Goal: Transaction & Acquisition: Download file/media

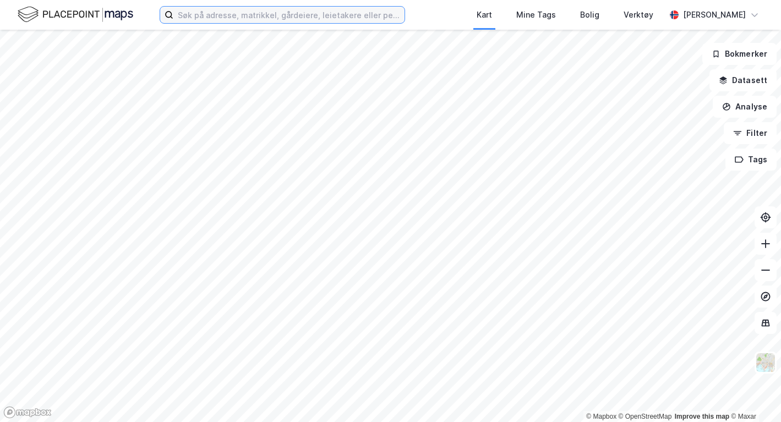
click at [203, 17] on input at bounding box center [288, 15] width 231 height 17
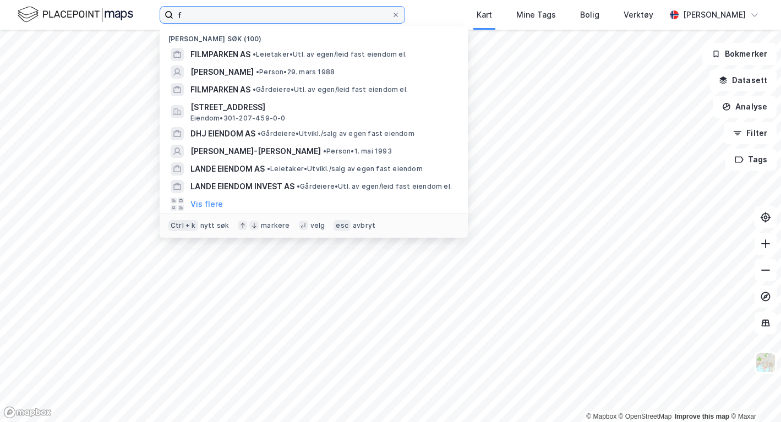
click at [198, 19] on input "f" at bounding box center [282, 15] width 218 height 17
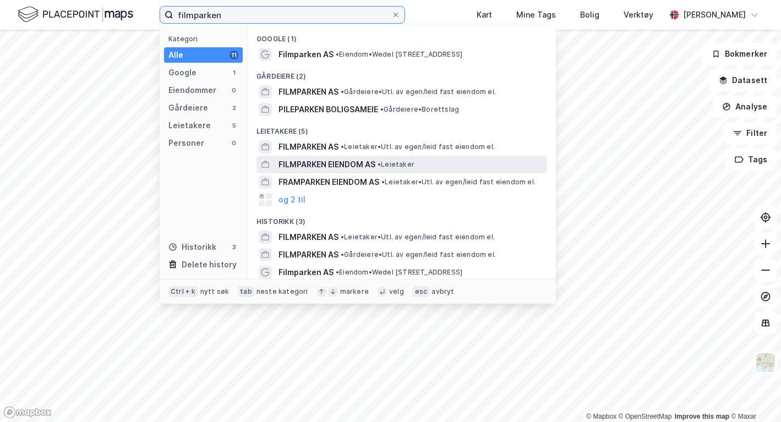
scroll to position [2, 0]
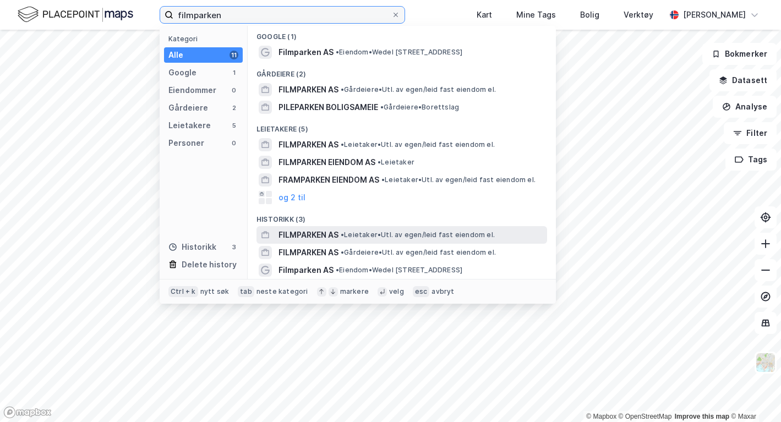
type input "filmparken"
click at [317, 238] on span "FILMPARKEN AS" at bounding box center [308, 234] width 60 height 13
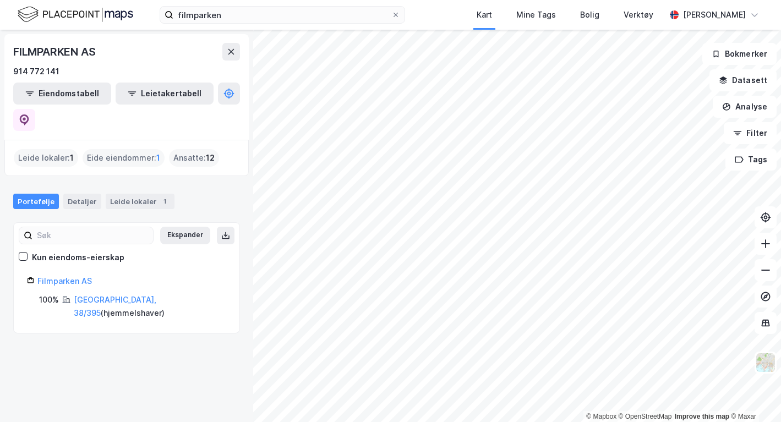
click at [104, 302] on div "FILMPARKEN AS 914 772 141 Eiendomstabell Leietakertabell Leide lokaler : 1 Eide…" at bounding box center [126, 226] width 253 height 392
click at [114, 295] on link "[GEOGRAPHIC_DATA], 38/395" at bounding box center [115, 306] width 83 height 23
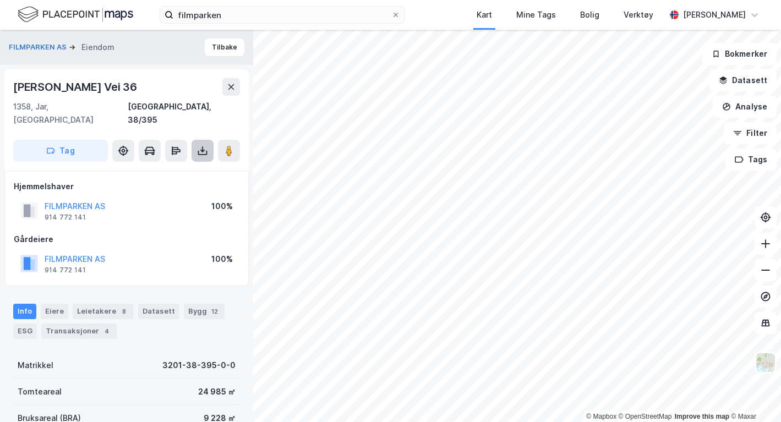
click at [202, 146] on icon at bounding box center [202, 149] width 1 height 6
click at [162, 168] on div "Last ned grunnbok" at bounding box center [148, 172] width 64 height 9
